Goal: Task Accomplishment & Management: Use online tool/utility

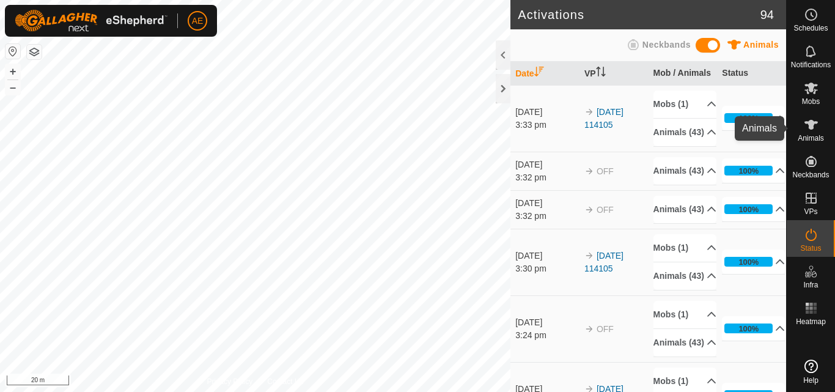
click at [811, 137] on span "Animals" at bounding box center [810, 137] width 26 height 7
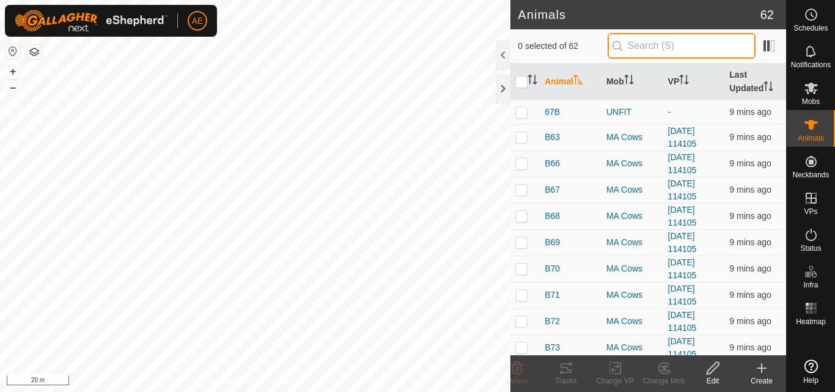
click at [640, 50] on input "text" at bounding box center [681, 46] width 148 height 26
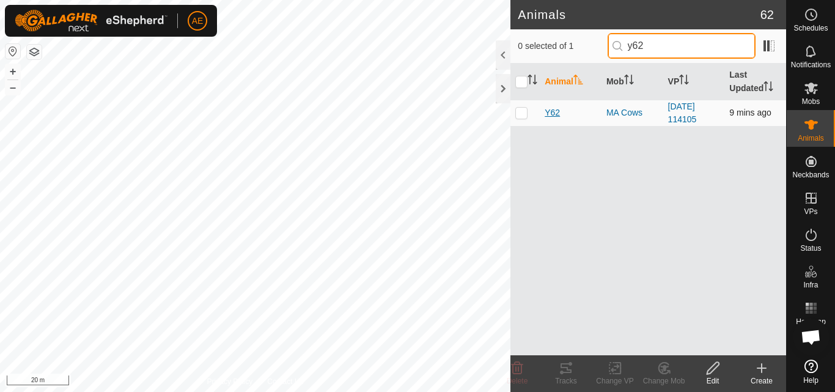
type input "y62"
click at [557, 114] on span "Y62" at bounding box center [551, 112] width 15 height 13
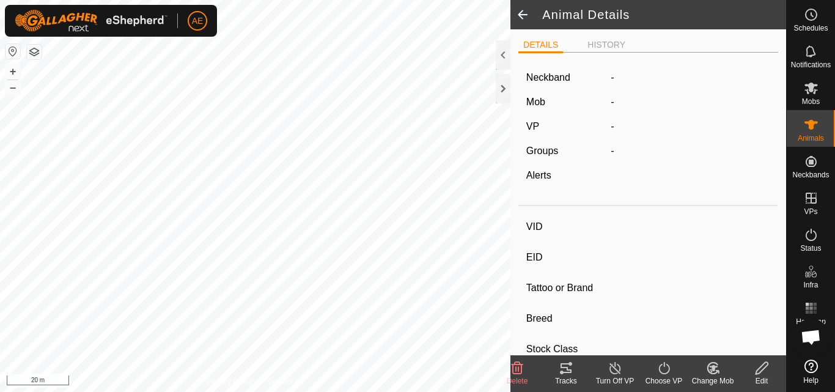
type input "Y62"
type input "942000031976704"
type input "-"
type input "Hereford"
type input "-"
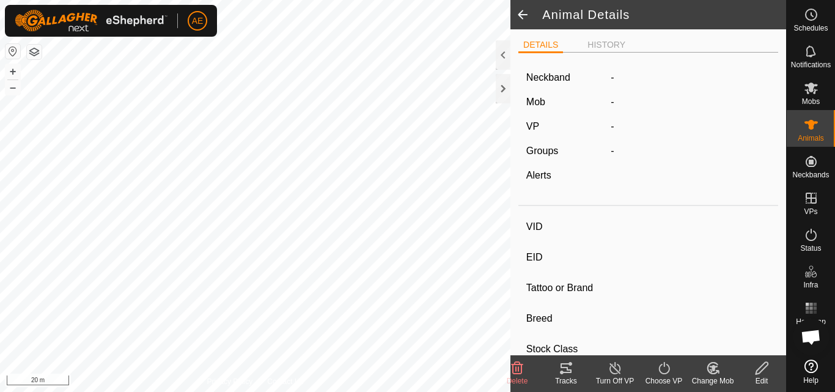
type input "Pregnant"
type input "0 kg"
type input "-"
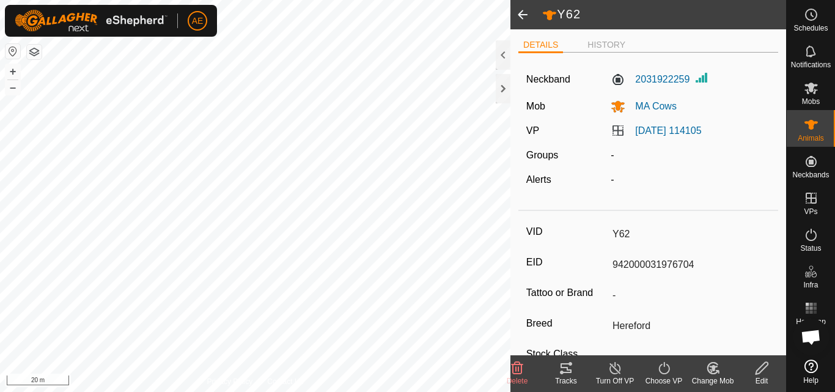
click at [718, 375] on div "Change Mob" at bounding box center [712, 380] width 49 height 11
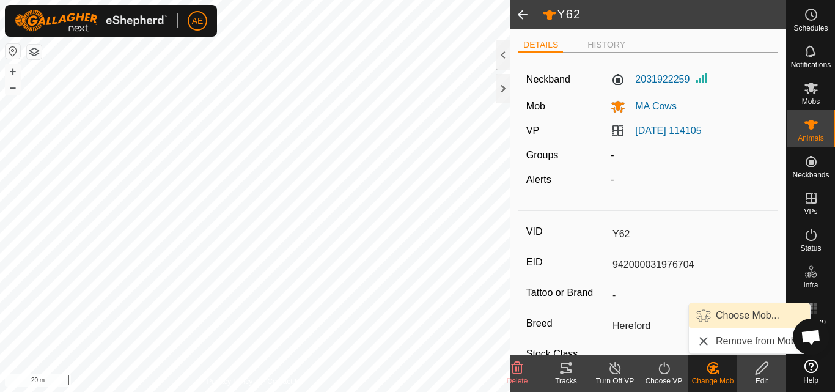
click at [734, 317] on link "Choose Mob..." at bounding box center [749, 315] width 121 height 24
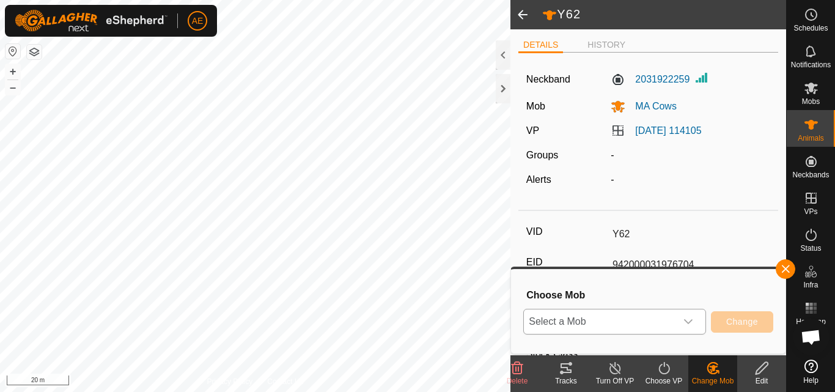
click at [687, 322] on icon "dropdown trigger" at bounding box center [688, 321] width 9 height 5
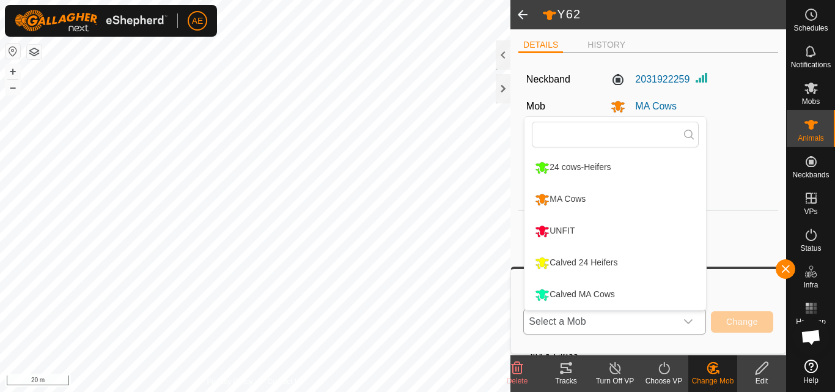
click at [600, 291] on li "Calved MA Cows" at bounding box center [614, 294] width 181 height 31
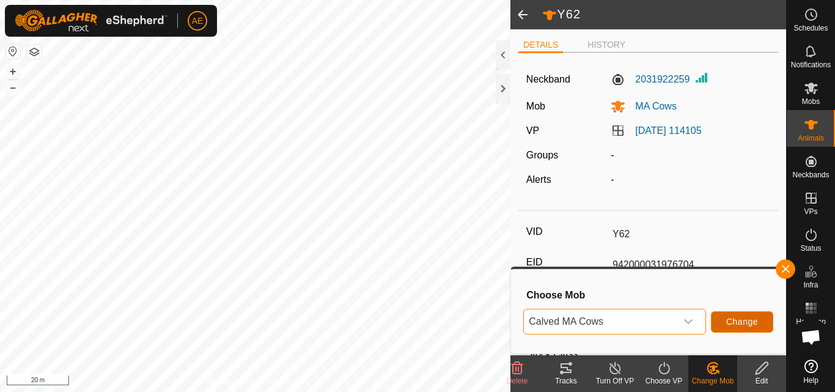
click at [741, 324] on span "Change" at bounding box center [742, 322] width 32 height 10
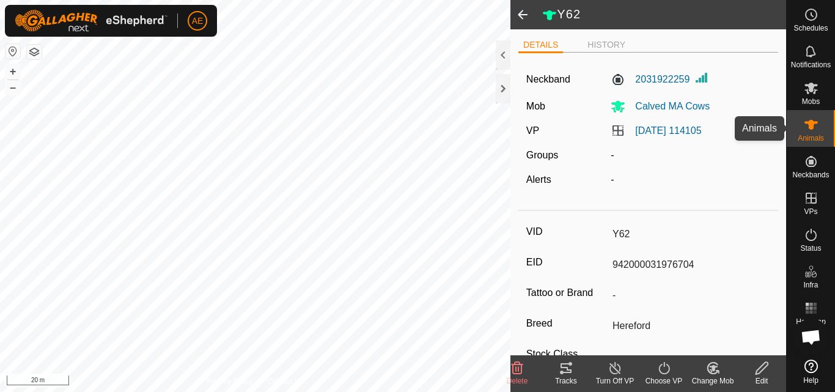
click at [812, 125] on icon at bounding box center [810, 125] width 13 height 10
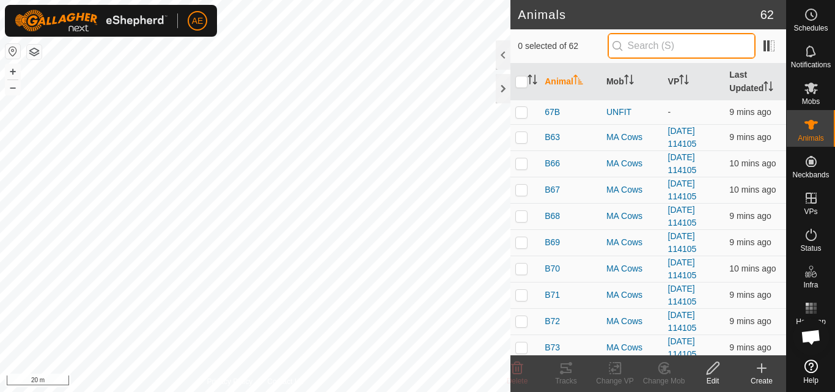
click at [695, 46] on input "text" at bounding box center [681, 46] width 148 height 26
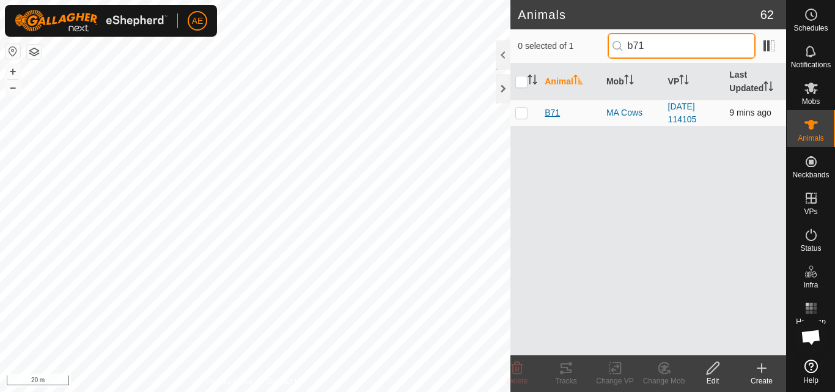
type input "b71"
click at [550, 112] on span "B71" at bounding box center [551, 112] width 15 height 13
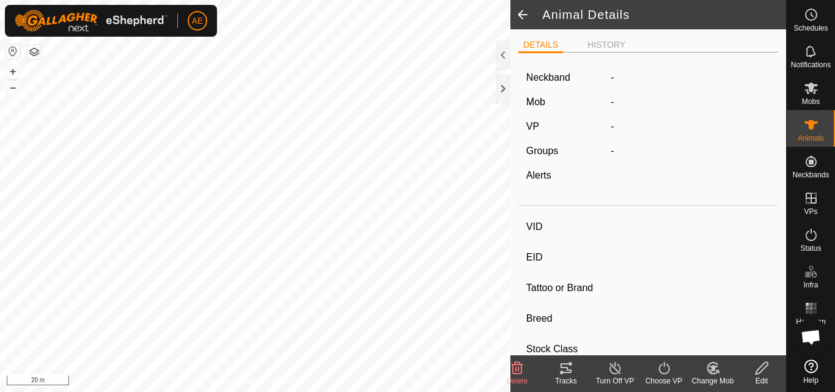
type input "B71"
type input "942000040726314"
type input "-"
type input "Hereford"
type input "-"
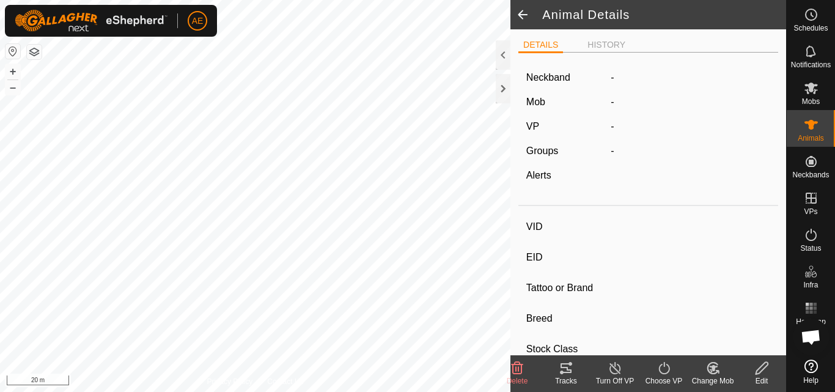
type input "Pregnant"
type input "0 kg"
type input "-"
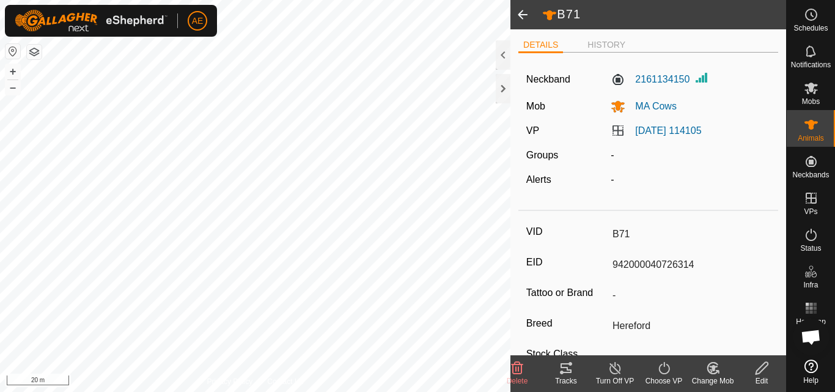
click at [712, 373] on icon at bounding box center [712, 367] width 10 height 11
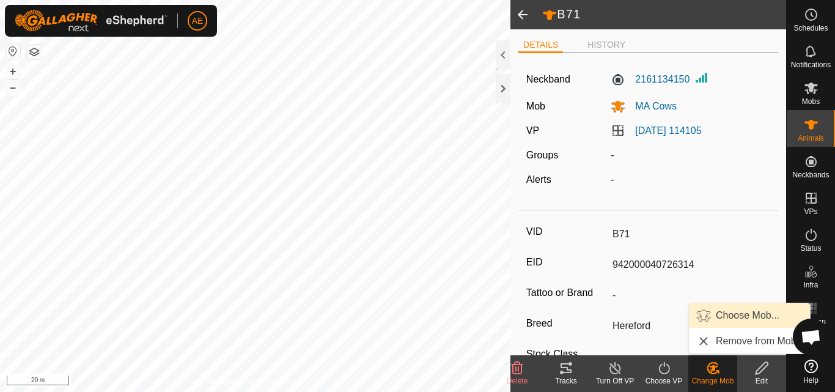
click at [728, 313] on link "Choose Mob..." at bounding box center [749, 315] width 121 height 24
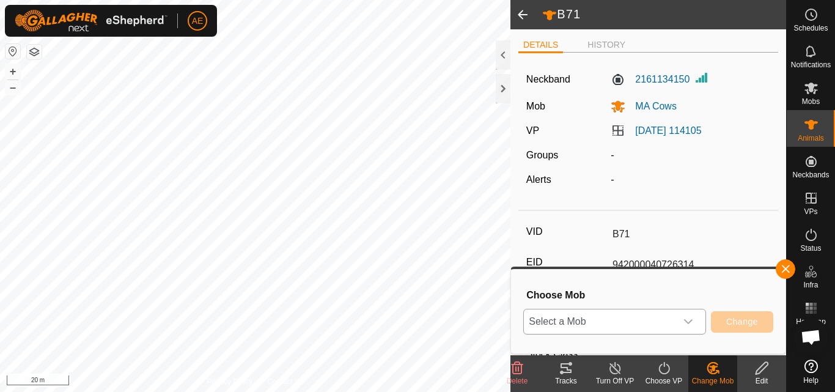
click at [689, 323] on icon "dropdown trigger" at bounding box center [688, 321] width 9 height 5
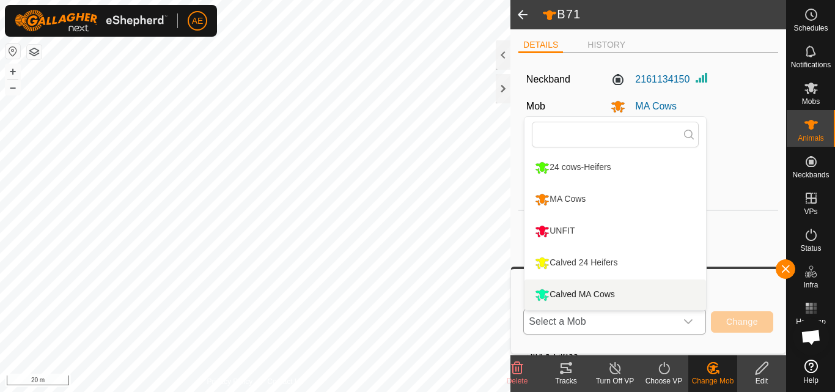
click at [624, 296] on li "Calved MA Cows" at bounding box center [614, 294] width 181 height 31
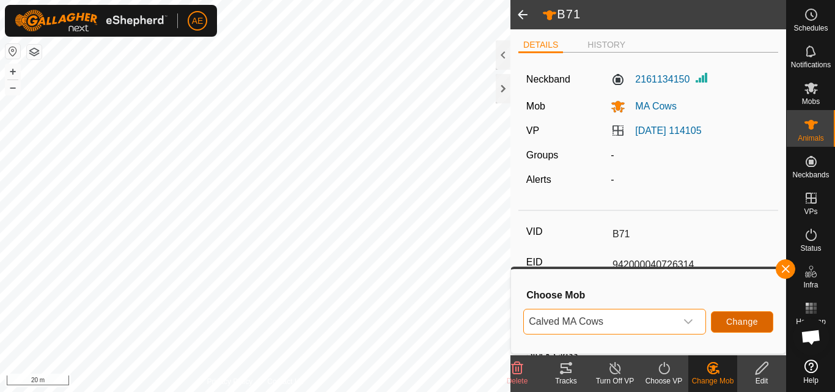
click at [763, 322] on button "Change" at bounding box center [742, 321] width 62 height 21
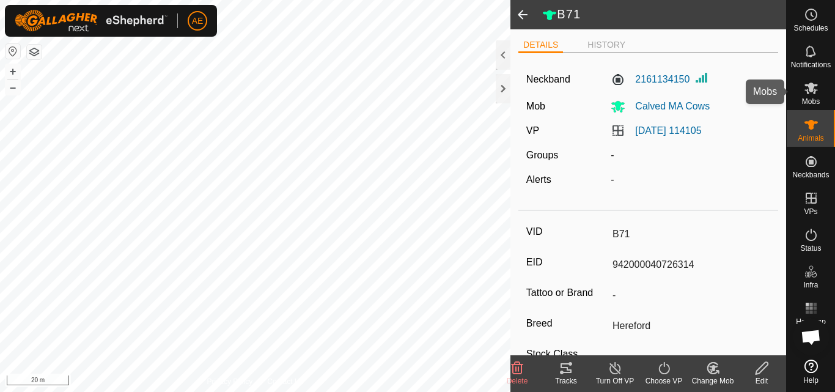
click at [808, 90] on icon at bounding box center [810, 88] width 13 height 12
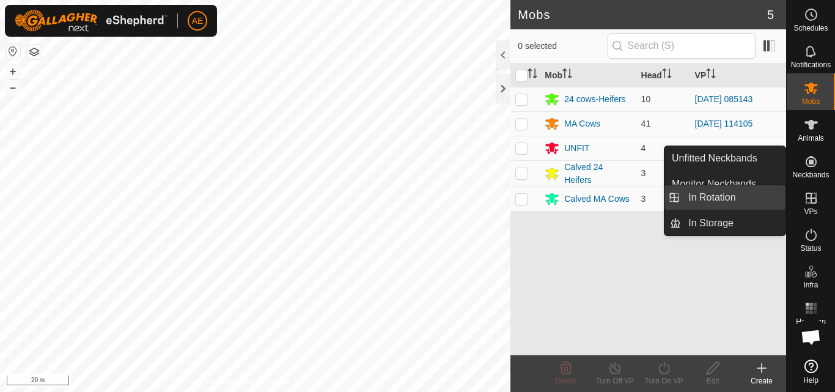
click at [726, 195] on link "In Rotation" at bounding box center [733, 197] width 104 height 24
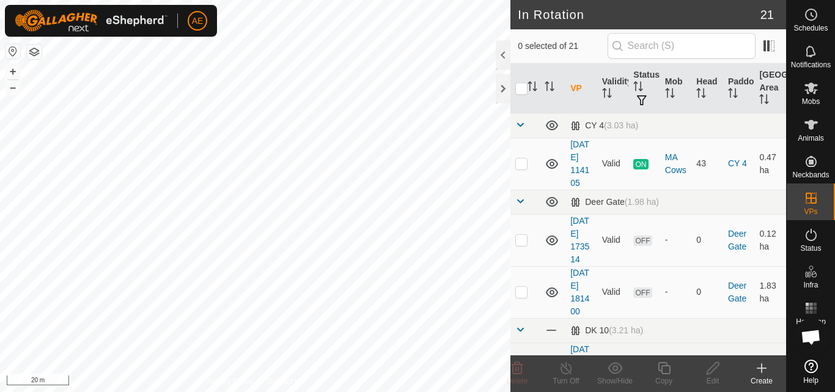
click at [761, 372] on icon at bounding box center [761, 368] width 0 height 9
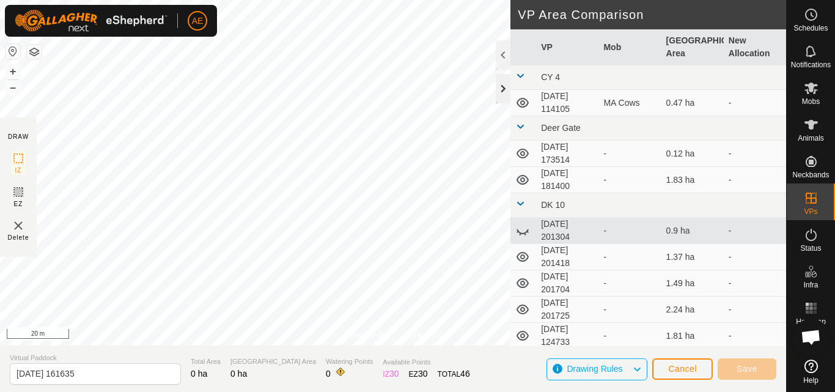
click at [502, 96] on div at bounding box center [503, 88] width 15 height 29
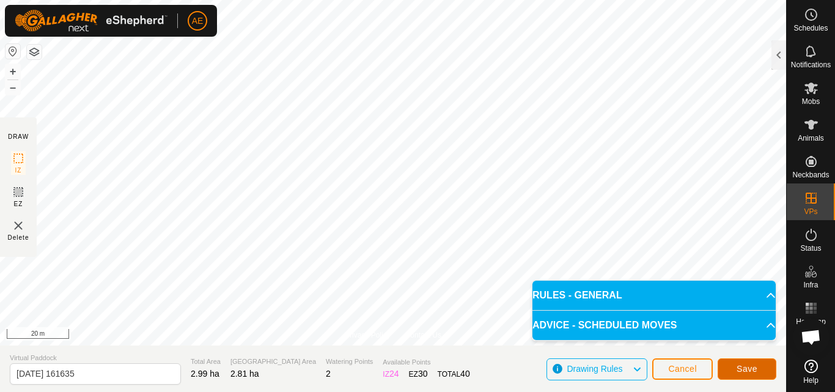
click at [758, 372] on button "Save" at bounding box center [746, 368] width 59 height 21
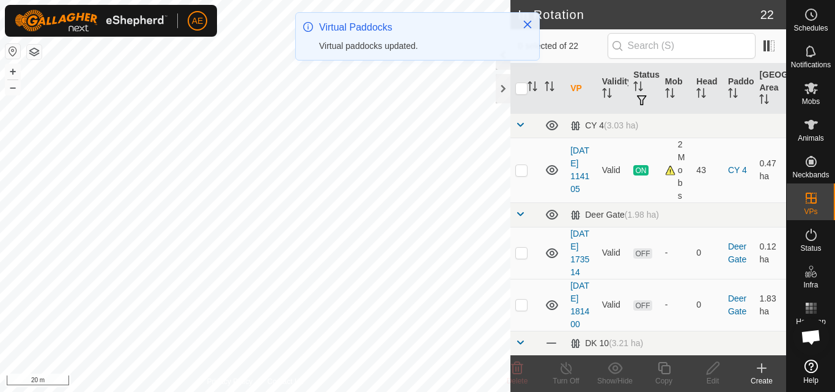
click at [201, 391] on html "AE Schedules Notifications Mobs Animals Neckbands VPs Status Infra Heatmap Help…" at bounding box center [417, 196] width 835 height 392
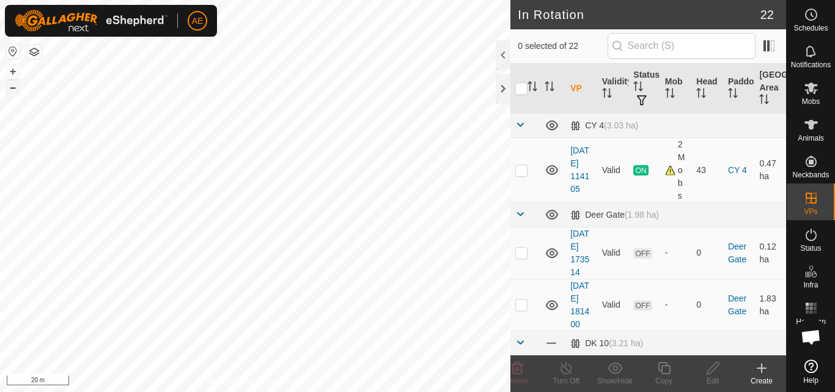
click at [12, 86] on button "–" at bounding box center [12, 87] width 15 height 15
click at [817, 94] on icon at bounding box center [811, 88] width 15 height 15
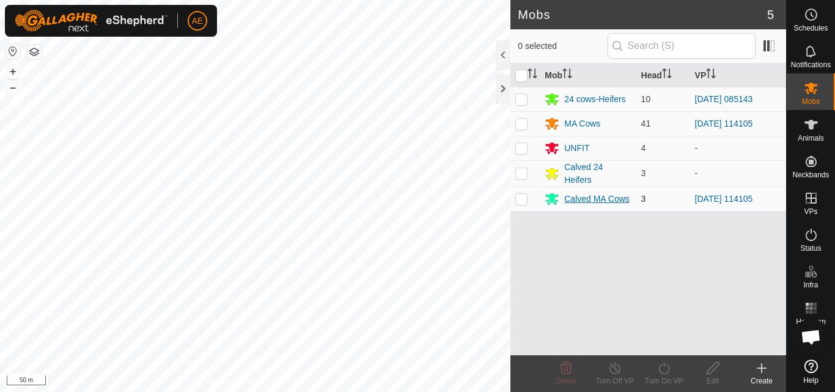
click at [602, 199] on div "Calved MA Cows" at bounding box center [596, 198] width 65 height 13
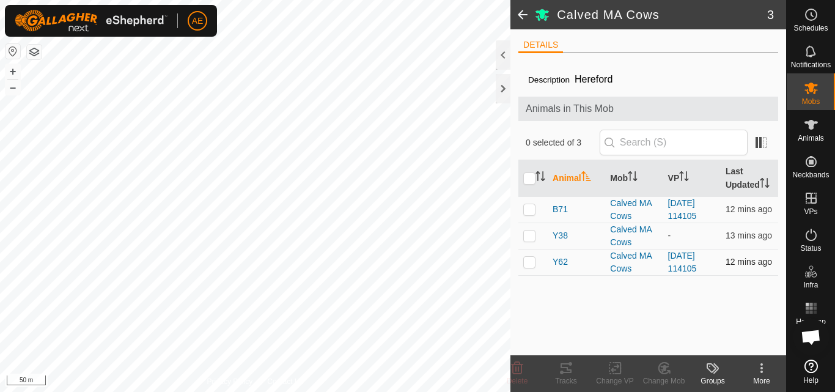
click at [529, 261] on p-checkbox at bounding box center [529, 262] width 12 height 10
checkbox input "true"
click at [528, 207] on p-checkbox at bounding box center [529, 209] width 12 height 10
checkbox input "true"
click at [615, 372] on icon at bounding box center [614, 368] width 15 height 15
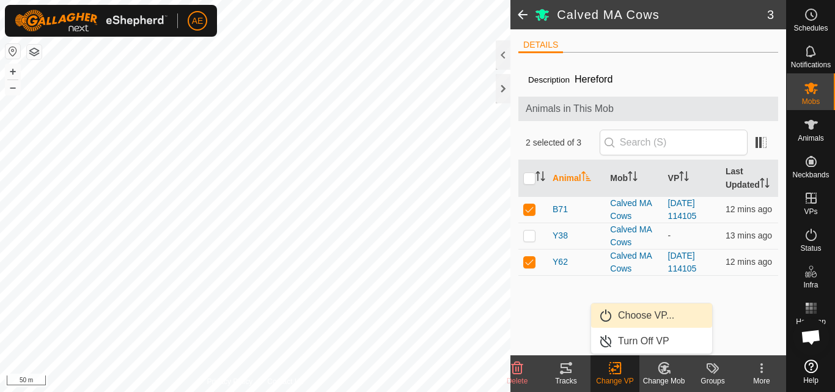
click at [634, 315] on link "Choose VP..." at bounding box center [651, 315] width 121 height 24
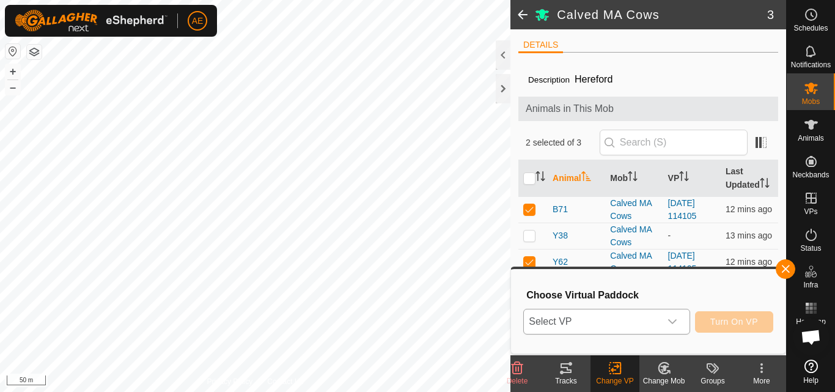
click at [674, 321] on icon "dropdown trigger" at bounding box center [672, 321] width 9 height 5
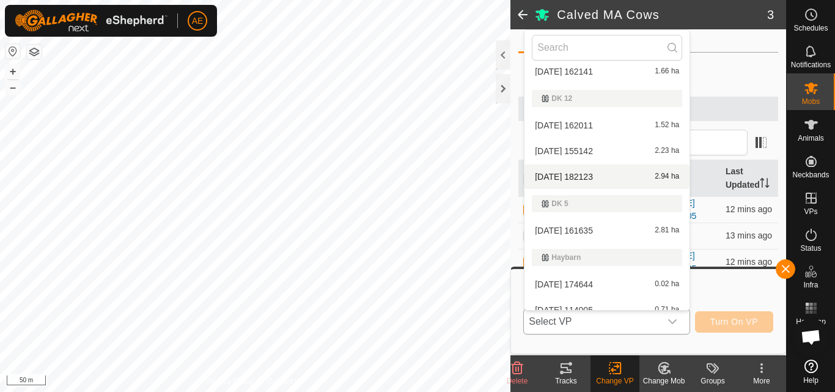
scroll to position [435, 0]
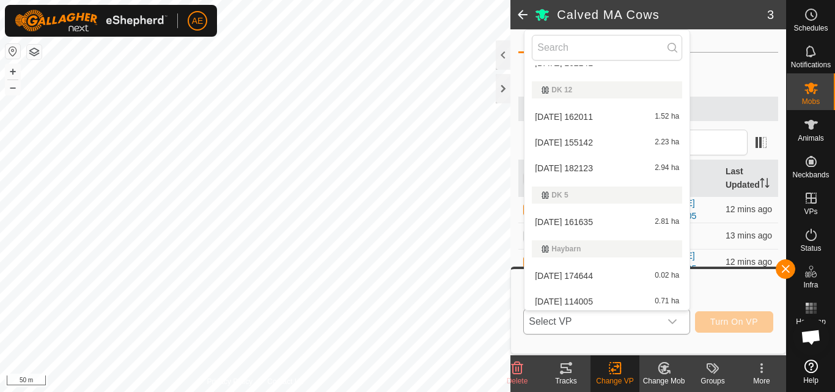
click at [608, 222] on li "[DATE] 161635 2.81 ha" at bounding box center [606, 222] width 165 height 24
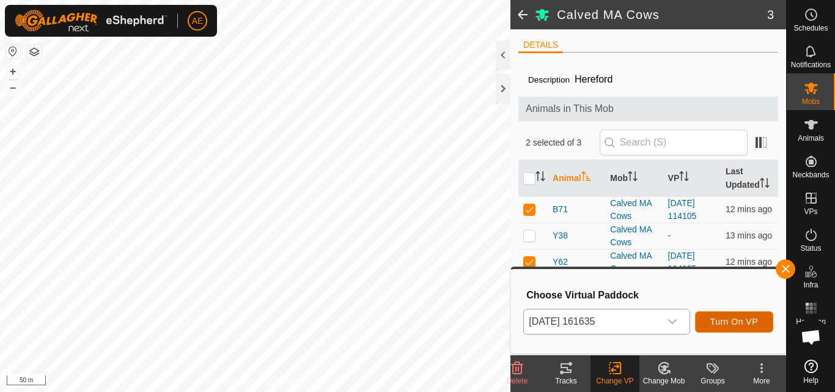
click at [735, 323] on span "Turn On VP" at bounding box center [734, 322] width 48 height 10
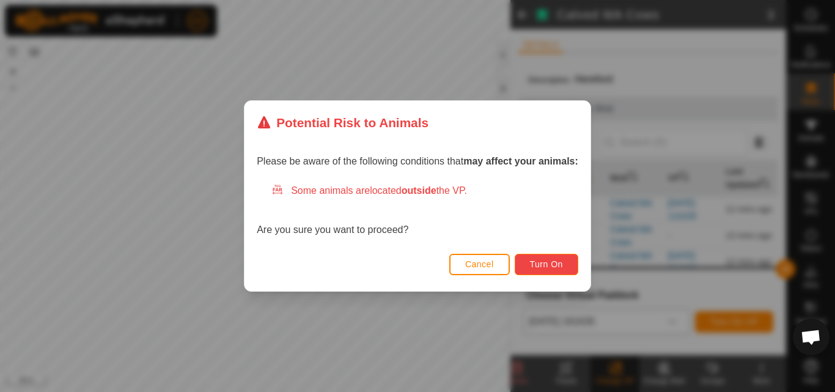
click at [547, 263] on span "Turn On" at bounding box center [546, 264] width 33 height 10
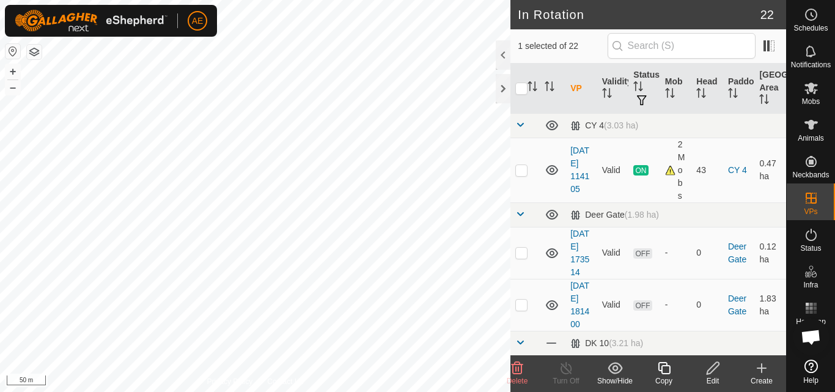
click at [516, 368] on icon at bounding box center [517, 368] width 12 height 12
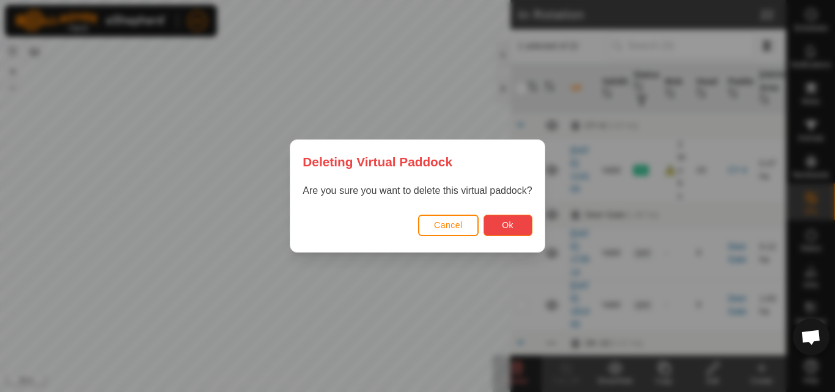
click at [513, 230] on span "Ok" at bounding box center [508, 225] width 12 height 10
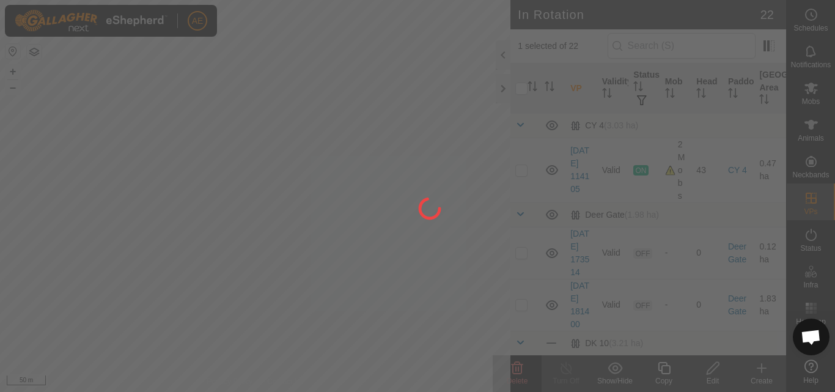
checkbox input "false"
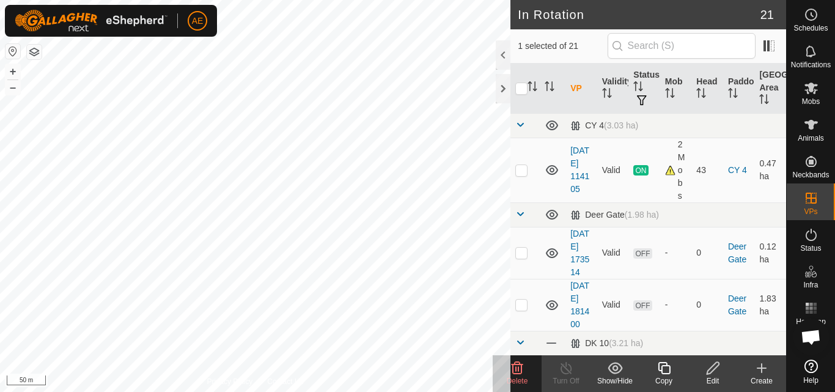
click at [516, 373] on icon at bounding box center [517, 368] width 12 height 12
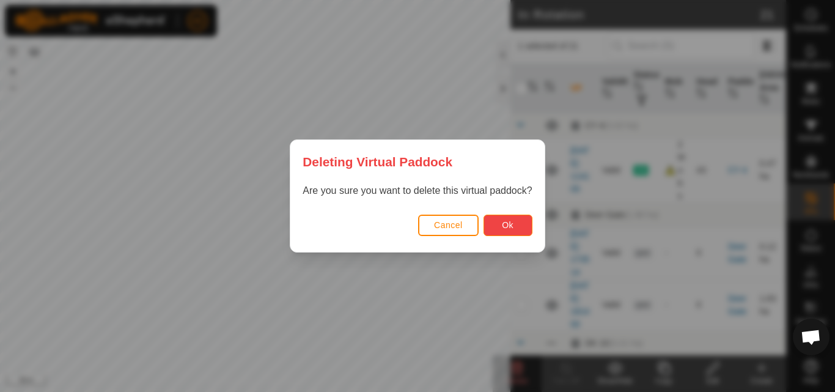
click at [513, 227] on span "Ok" at bounding box center [508, 225] width 12 height 10
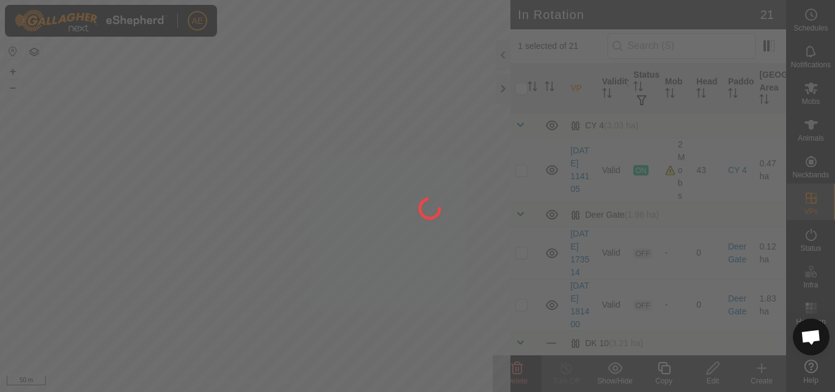
checkbox input "false"
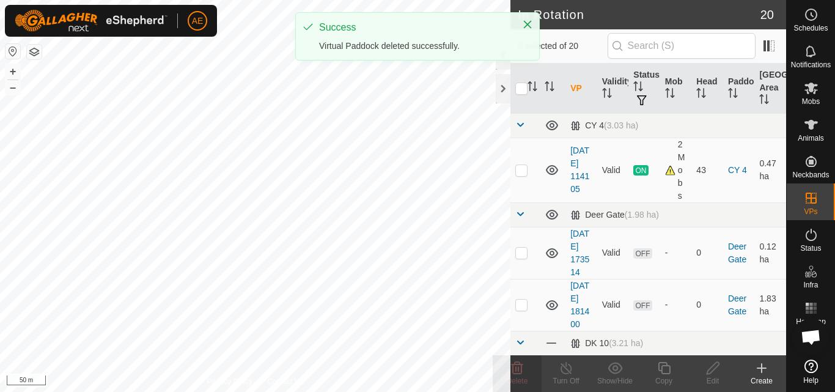
checkbox input "true"
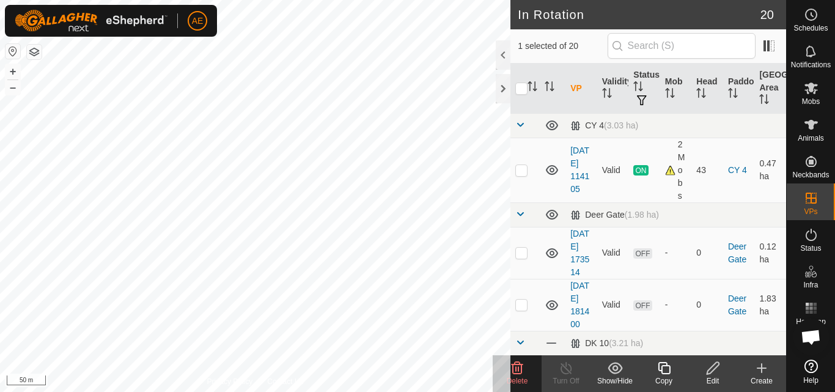
click at [524, 370] on delete-svg-icon at bounding box center [517, 368] width 49 height 15
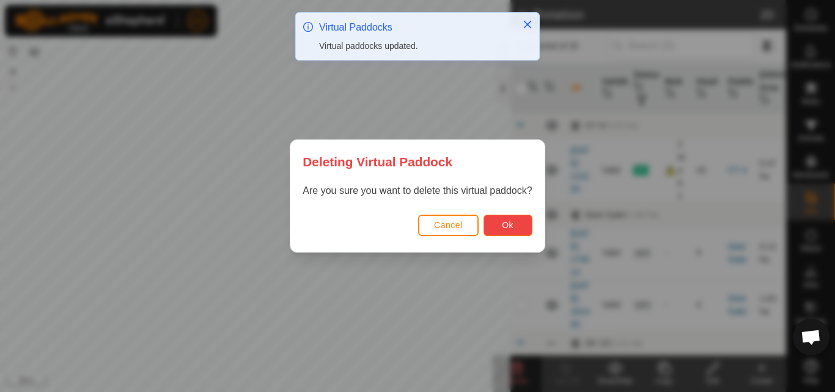
click at [513, 231] on button "Ok" at bounding box center [507, 224] width 49 height 21
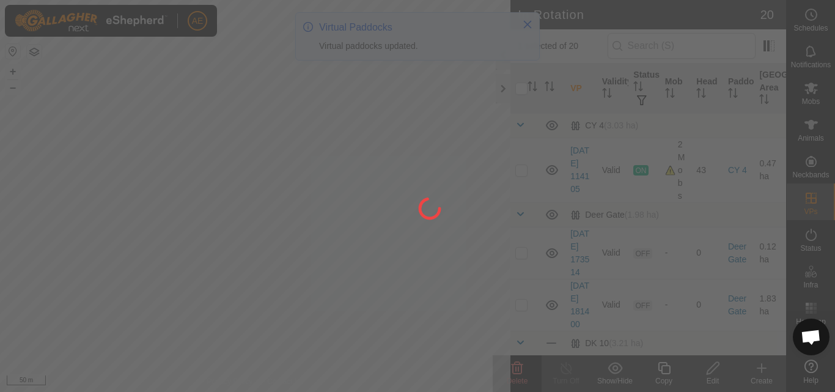
checkbox input "false"
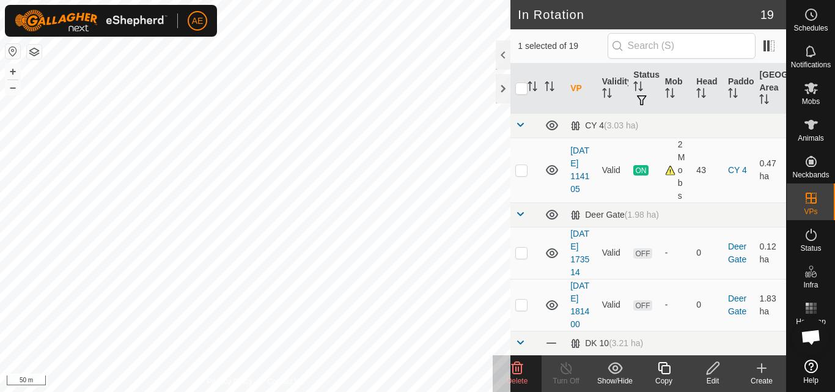
click at [521, 372] on icon at bounding box center [517, 368] width 12 height 12
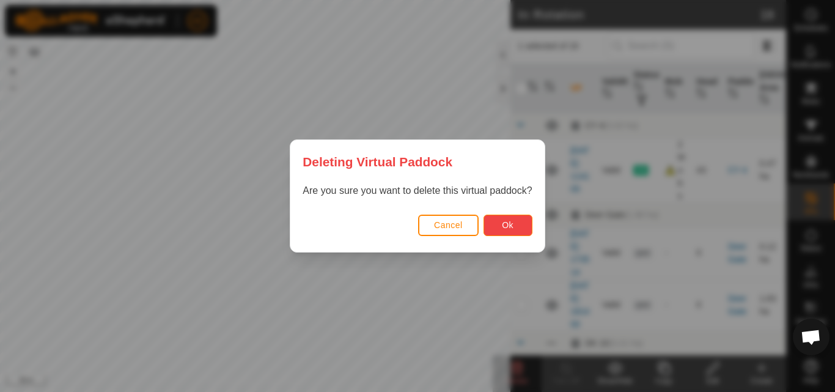
click at [500, 229] on button "Ok" at bounding box center [507, 224] width 49 height 21
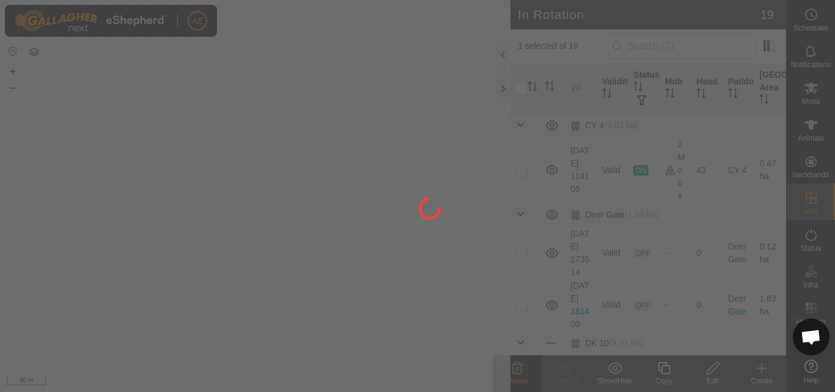
checkbox input "false"
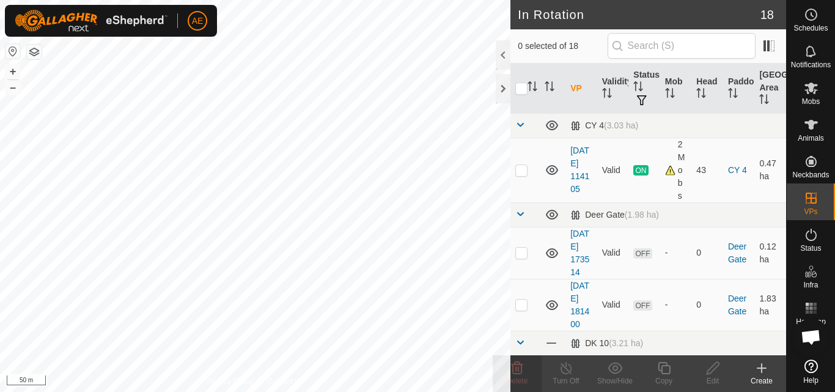
checkbox input "true"
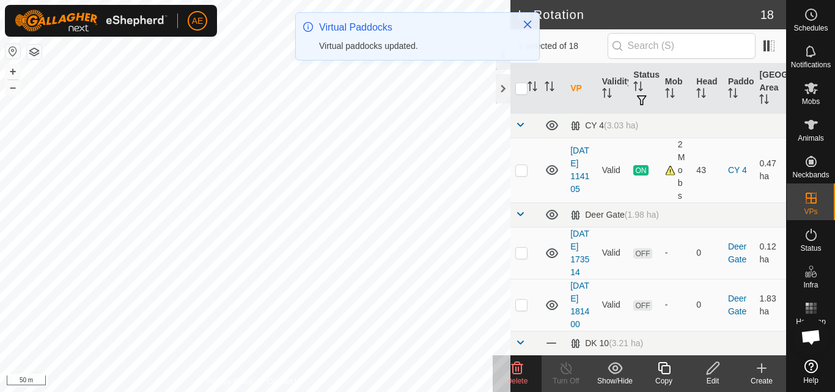
click at [521, 373] on icon at bounding box center [517, 368] width 12 height 12
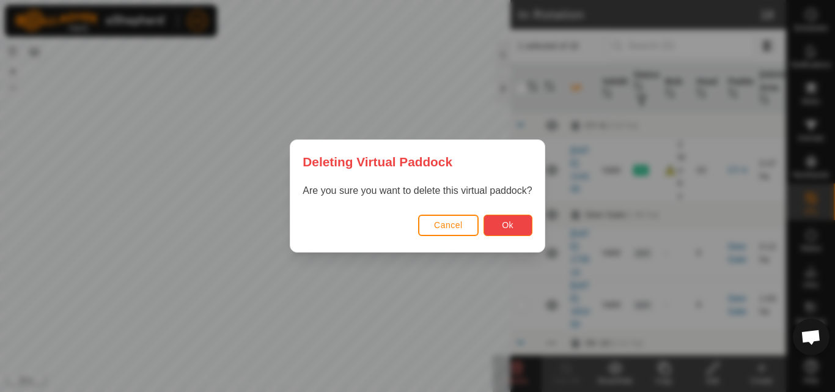
click at [499, 228] on button "Ok" at bounding box center [507, 224] width 49 height 21
checkbox input "false"
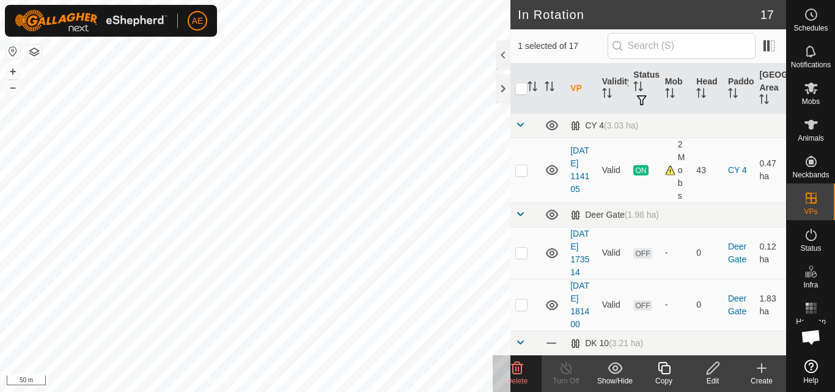
click at [513, 378] on span "Delete" at bounding box center [517, 380] width 21 height 9
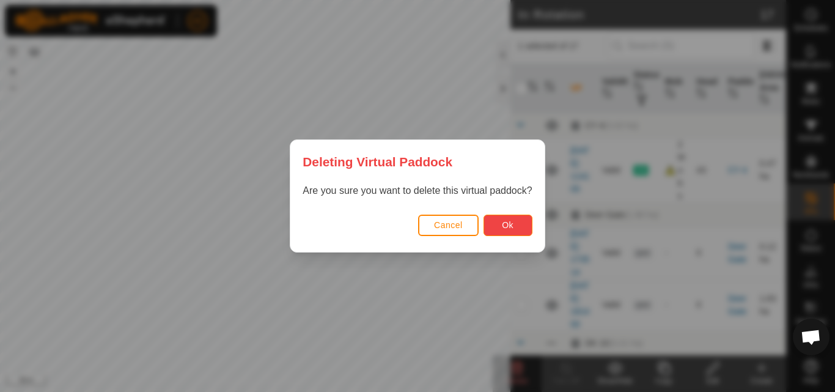
click at [513, 222] on span "Ok" at bounding box center [508, 225] width 12 height 10
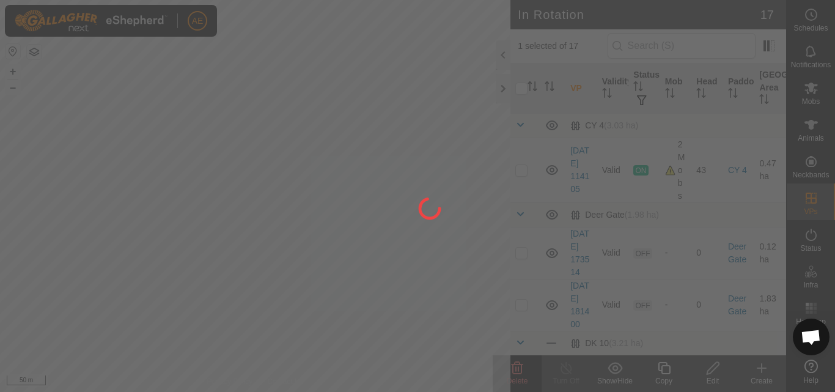
checkbox input "false"
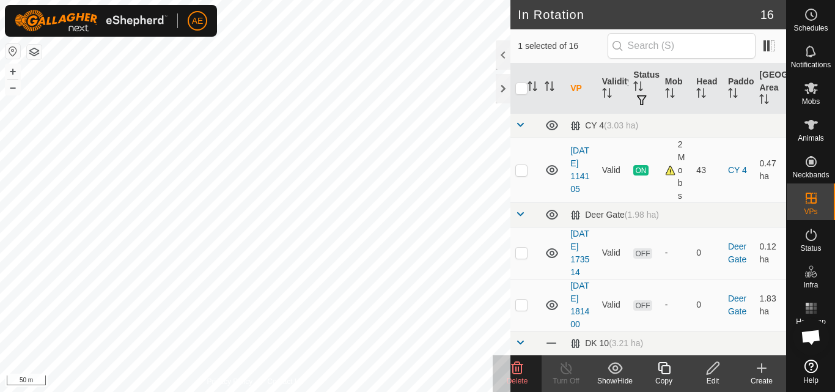
click at [518, 377] on span "Delete" at bounding box center [517, 380] width 21 height 9
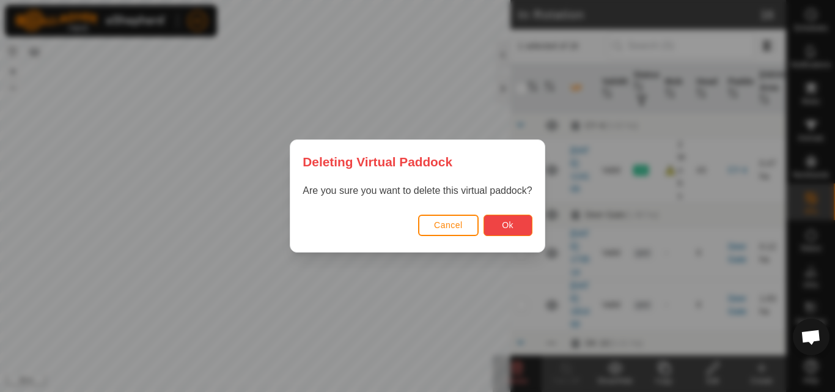
click at [508, 222] on span "Ok" at bounding box center [508, 225] width 12 height 10
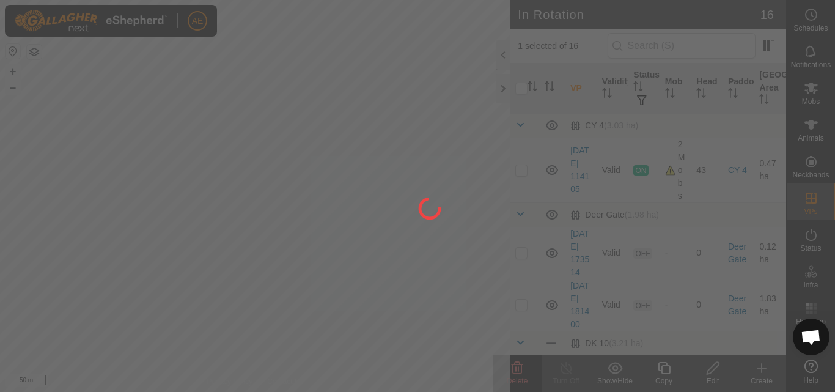
checkbox input "false"
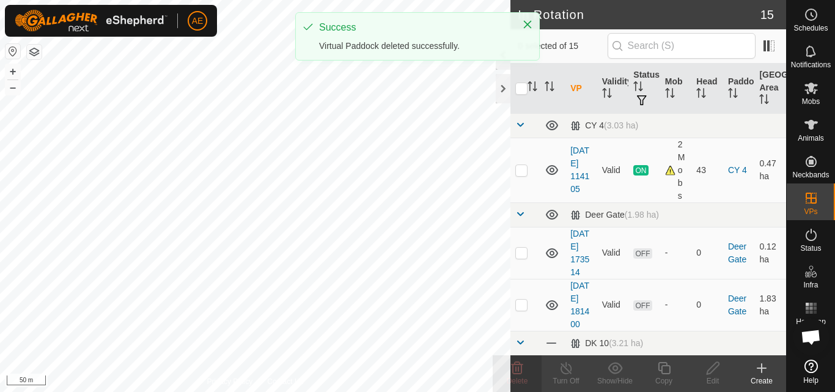
checkbox input "true"
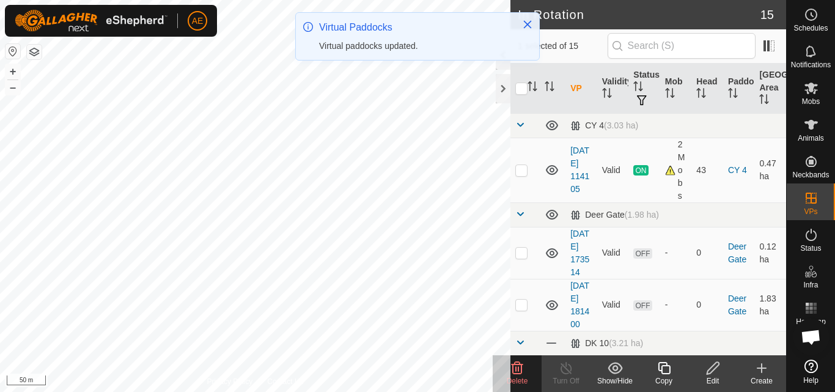
click at [522, 370] on icon at bounding box center [517, 368] width 12 height 12
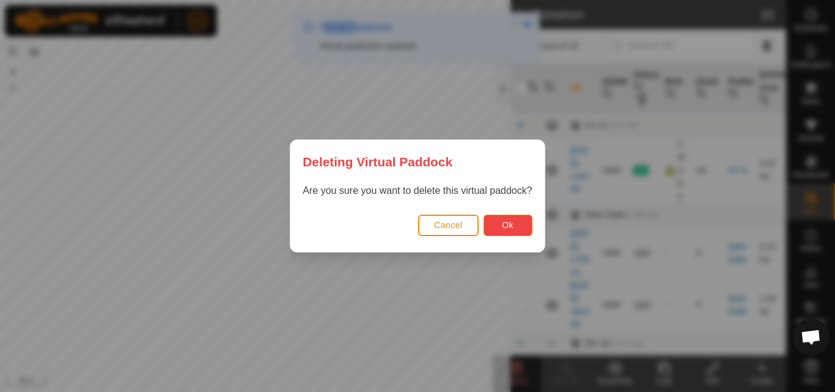
click at [504, 227] on span "Ok" at bounding box center [508, 225] width 12 height 10
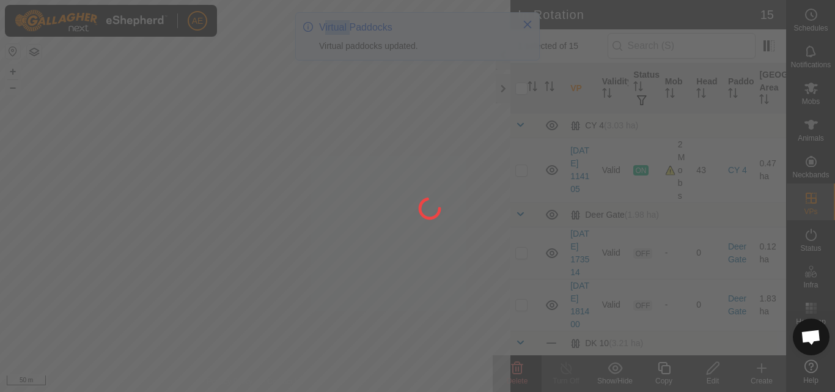
checkbox input "false"
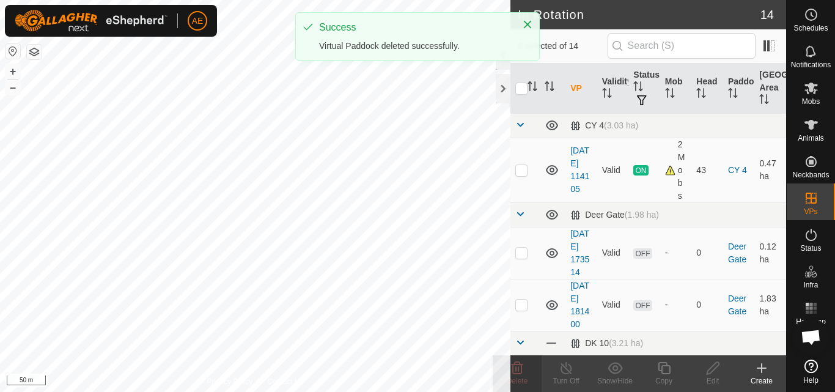
checkbox input "true"
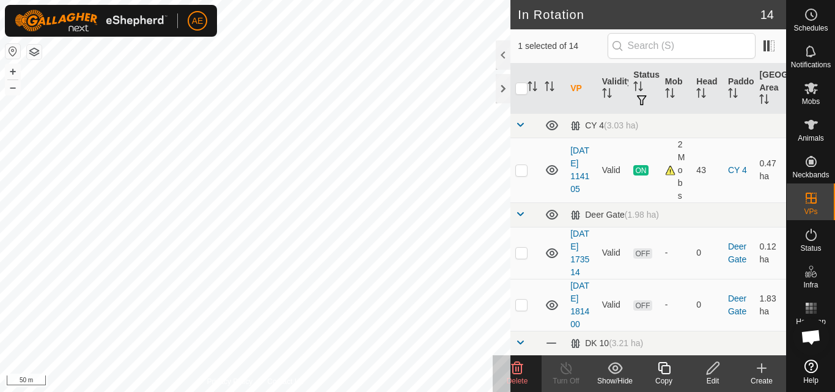
click at [519, 375] on icon at bounding box center [517, 368] width 15 height 15
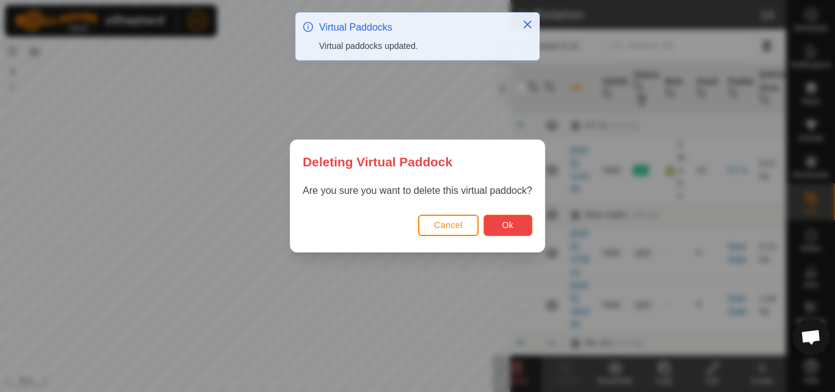
click at [508, 227] on span "Ok" at bounding box center [508, 225] width 12 height 10
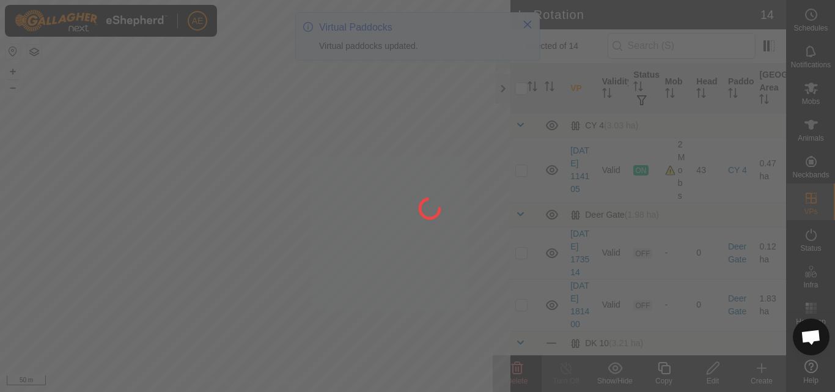
checkbox input "false"
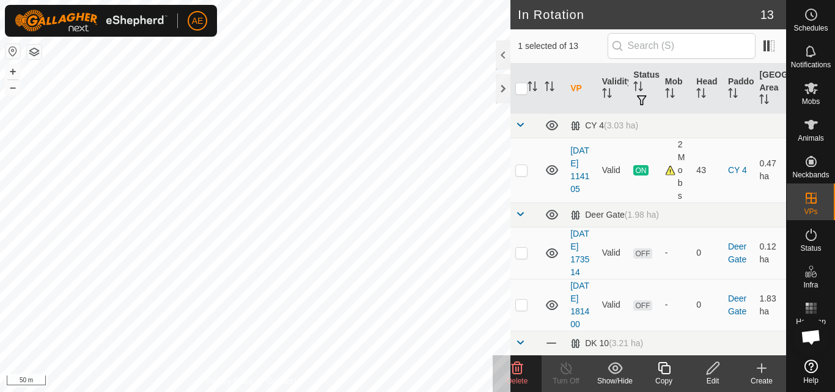
click at [521, 378] on span "Delete" at bounding box center [517, 380] width 21 height 9
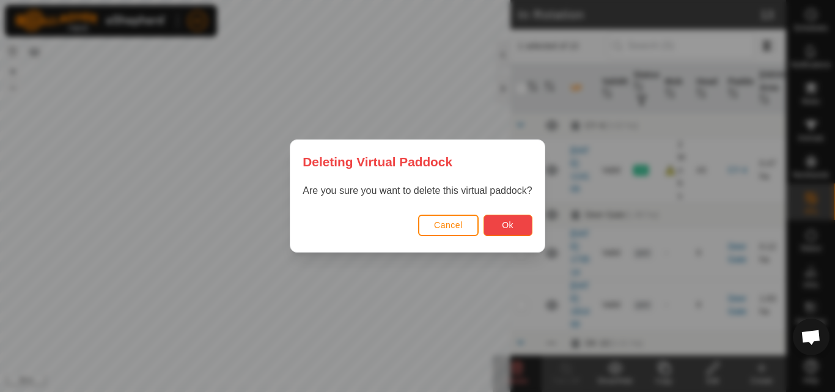
click at [512, 225] on span "Ok" at bounding box center [508, 225] width 12 height 10
checkbox input "false"
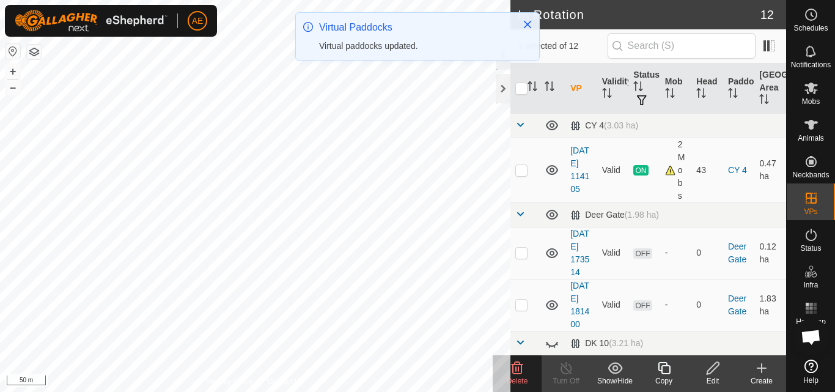
click at [518, 375] on icon at bounding box center [517, 368] width 15 height 15
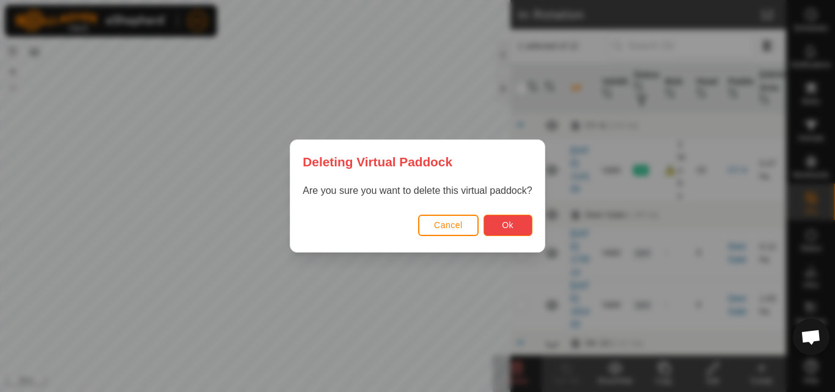
click at [516, 230] on button "Ok" at bounding box center [507, 224] width 49 height 21
checkbox input "false"
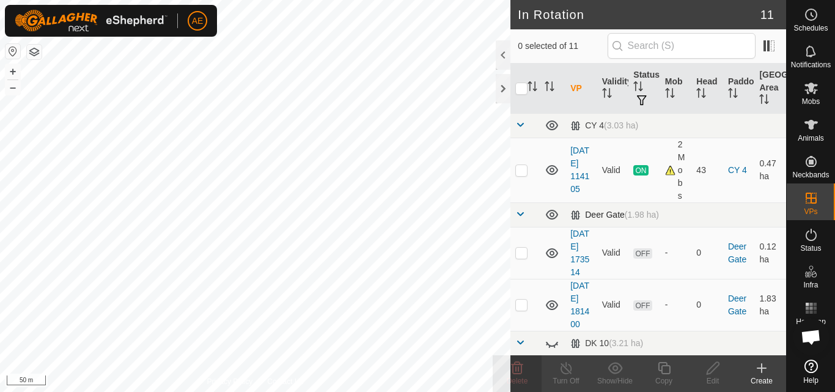
checkbox input "true"
click at [520, 367] on icon at bounding box center [517, 368] width 15 height 15
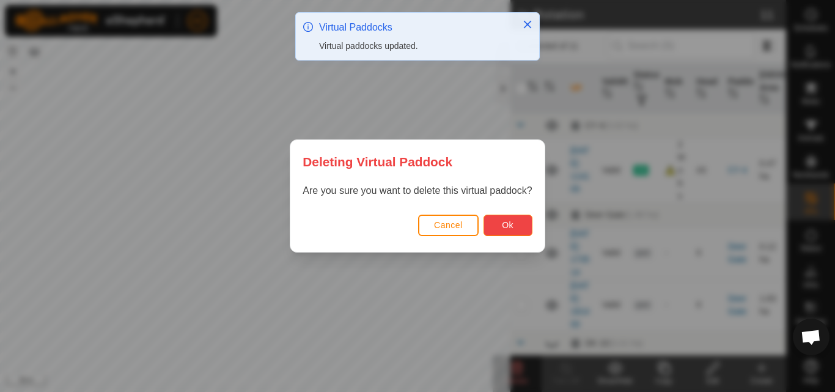
click at [519, 227] on button "Ok" at bounding box center [507, 224] width 49 height 21
checkbox input "false"
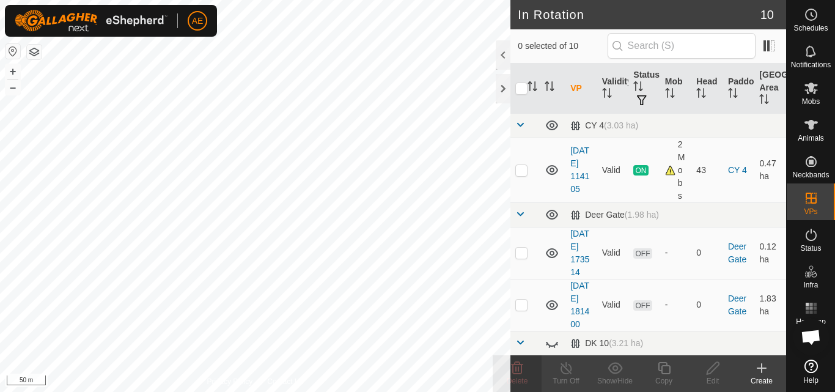
click at [757, 375] on div "Create" at bounding box center [761, 380] width 49 height 11
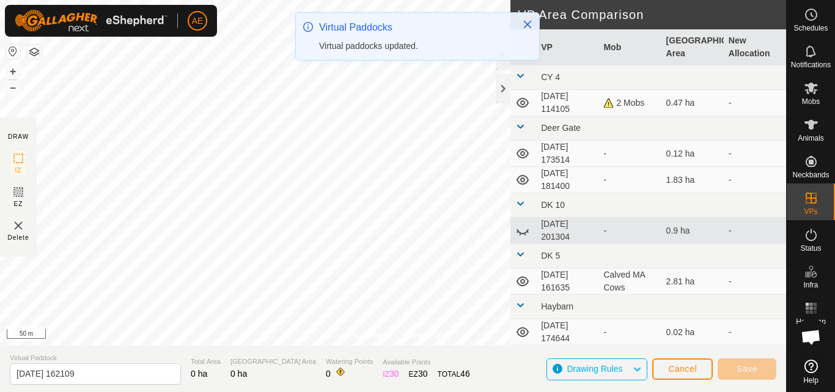
click at [268, 390] on div "Privacy Policy Contact Us [DATE] 155142 Status: OFF Type: Inclusion Zone + – ⇧ …" at bounding box center [393, 196] width 786 height 392
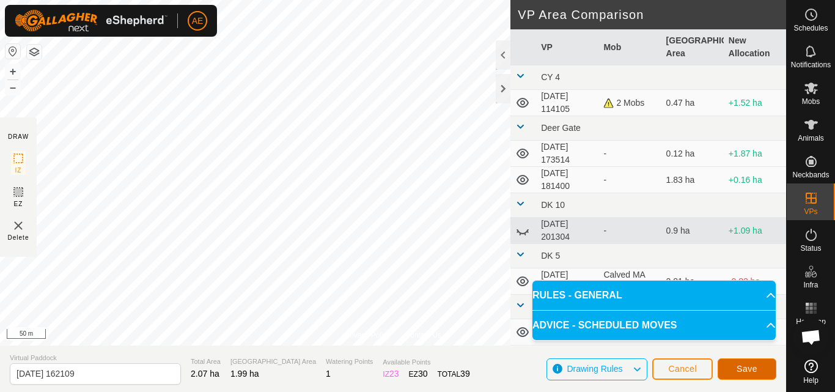
click at [744, 367] on span "Save" at bounding box center [746, 369] width 21 height 10
